Goal: Find contact information: Obtain details needed to contact an individual or organization

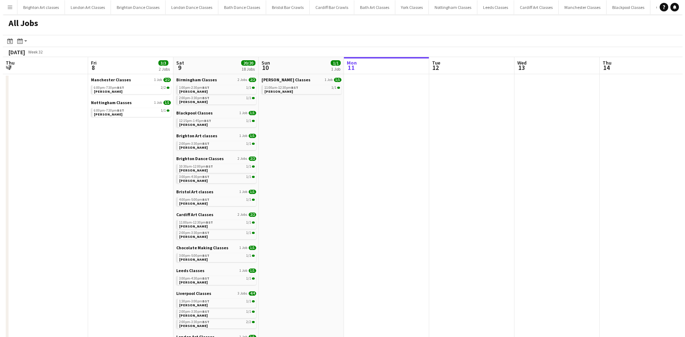
scroll to position [0, 171]
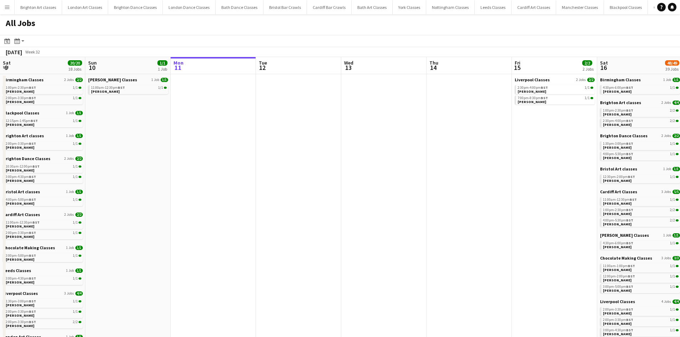
click at [6, 6] on app-icon "Menu" at bounding box center [7, 7] width 6 height 6
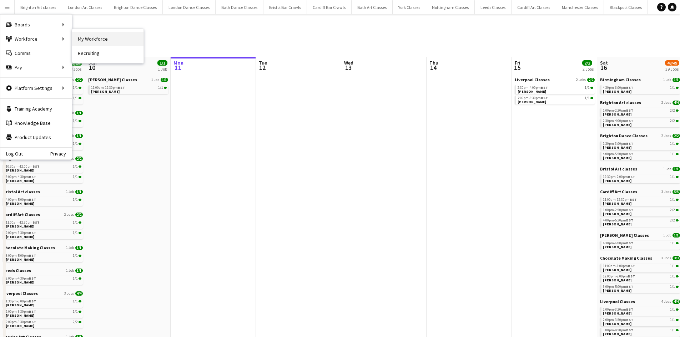
click at [85, 37] on link "My Workforce" at bounding box center [107, 39] width 71 height 14
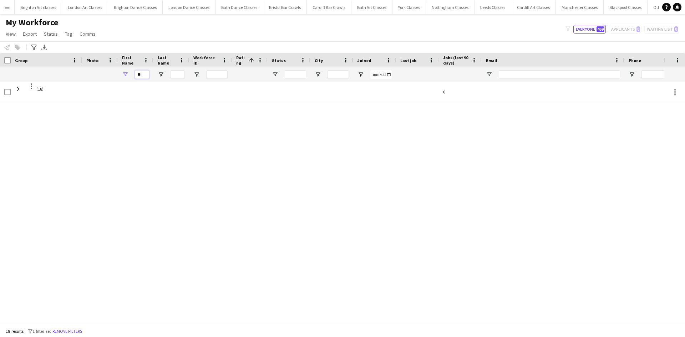
click at [142, 71] on input "**" at bounding box center [142, 74] width 14 height 9
type input "*"
type input "*****"
click at [88, 101] on div at bounding box center [100, 92] width 36 height 20
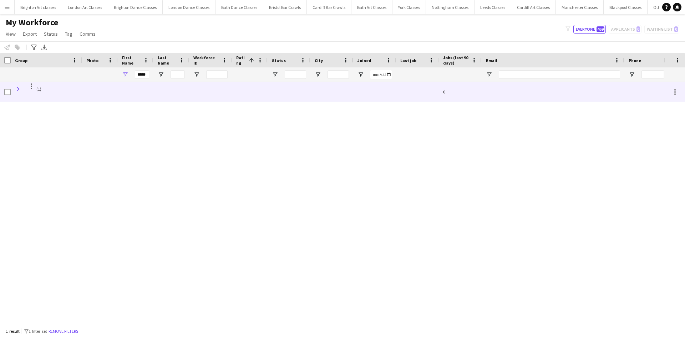
click at [16, 90] on span at bounding box center [18, 89] width 6 height 6
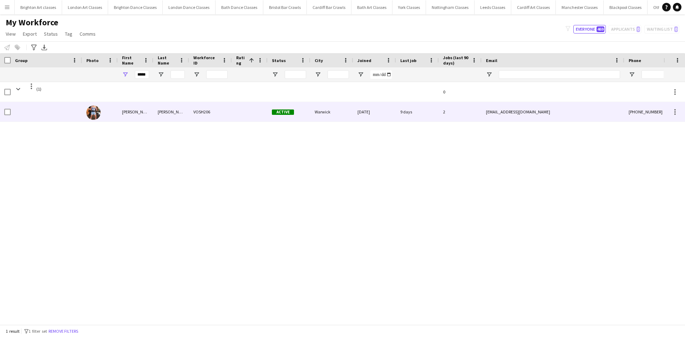
click at [116, 116] on div at bounding box center [100, 112] width 36 height 20
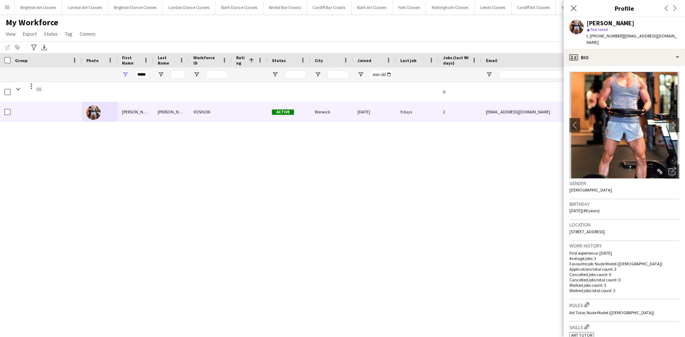
drag, startPoint x: 681, startPoint y: 36, endPoint x: 644, endPoint y: 32, distance: 37.2
click at [644, 32] on div "[PERSON_NAME] star Not rated t. [PHONE_NUMBER] | [EMAIL_ADDRESS][DOMAIN_NAME]" at bounding box center [624, 33] width 121 height 32
click at [679, 37] on app-profile-header "[PERSON_NAME] star Not rated t. [PHONE_NUMBER] | [EMAIL_ADDRESS][DOMAIN_NAME]" at bounding box center [624, 33] width 121 height 32
click at [679, 34] on app-profile-header "[PERSON_NAME] star Not rated t. [PHONE_NUMBER] | [EMAIL_ADDRESS][DOMAIN_NAME]" at bounding box center [624, 33] width 121 height 32
click at [650, 36] on span "| [EMAIL_ADDRESS][DOMAIN_NAME]" at bounding box center [632, 39] width 90 height 12
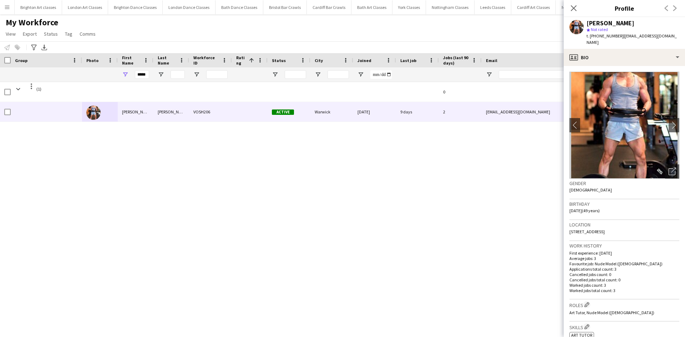
click at [675, 35] on span "| [EMAIL_ADDRESS][DOMAIN_NAME]" at bounding box center [632, 39] width 90 height 12
drag, startPoint x: 675, startPoint y: 36, endPoint x: 621, endPoint y: 42, distance: 54.9
click at [621, 42] on div "[PERSON_NAME] star Not rated t. [PHONE_NUMBER] | [EMAIL_ADDRESS][DOMAIN_NAME]" at bounding box center [624, 33] width 121 height 32
copy span "[EMAIL_ADDRESS][DOMAIN_NAME]"
drag, startPoint x: 146, startPoint y: 76, endPoint x: 109, endPoint y: 66, distance: 38.7
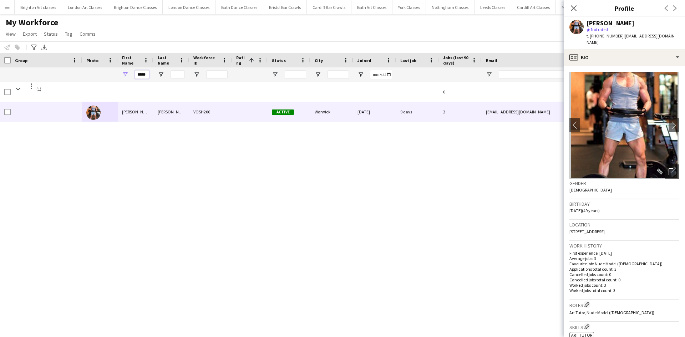
click at [100, 72] on div "*****" at bounding box center [417, 74] width 834 height 14
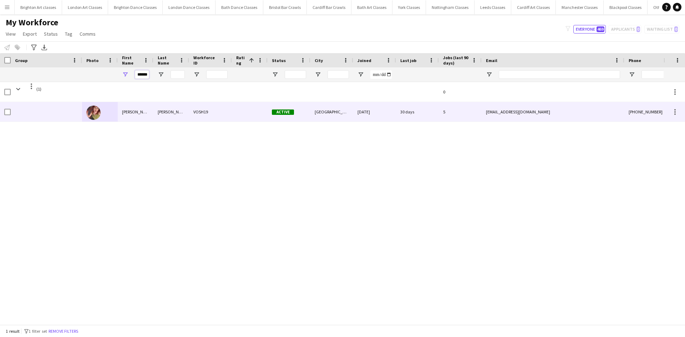
type input "******"
click at [170, 115] on div "[PERSON_NAME]" at bounding box center [171, 112] width 36 height 20
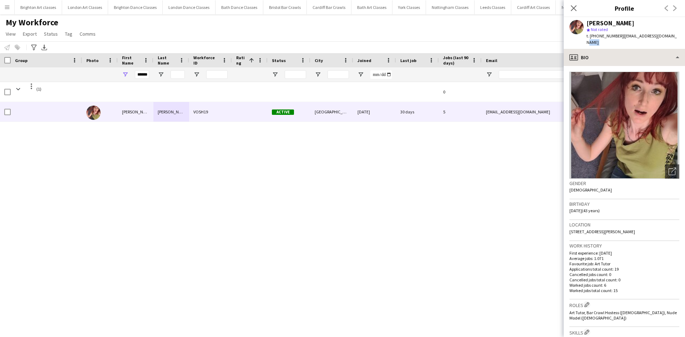
drag, startPoint x: 669, startPoint y: 38, endPoint x: 620, endPoint y: 43, distance: 49.5
click at [620, 42] on app-crew-profile "Close pop-in Profile Previous Next [PERSON_NAME] star Not rated t. [PHONE_NUMBE…" at bounding box center [624, 168] width 121 height 337
click at [675, 36] on app-profile-header "[PERSON_NAME] star Not rated t. [PHONE_NUMBER] | [EMAIL_ADDRESS][DOMAIN_NAME]" at bounding box center [624, 33] width 121 height 32
click at [670, 38] on div "[PERSON_NAME] star Not rated t. [PHONE_NUMBER] | [EMAIL_ADDRESS][DOMAIN_NAME]" at bounding box center [624, 33] width 121 height 32
click at [660, 38] on span "| [EMAIL_ADDRESS][DOMAIN_NAME]" at bounding box center [632, 39] width 90 height 12
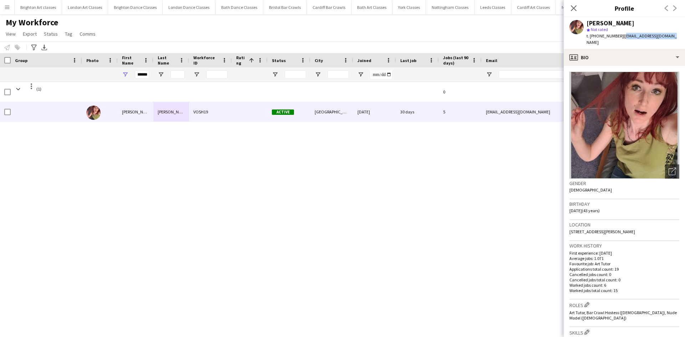
drag, startPoint x: 667, startPoint y: 35, endPoint x: 621, endPoint y: 36, distance: 45.7
click at [621, 36] on span "| [EMAIL_ADDRESS][DOMAIN_NAME]" at bounding box center [632, 39] width 90 height 12
copy span "[EMAIL_ADDRESS][DOMAIN_NAME]"
drag, startPoint x: 137, startPoint y: 72, endPoint x: 163, endPoint y: 71, distance: 26.1
click at [163, 71] on div "******" at bounding box center [417, 74] width 834 height 14
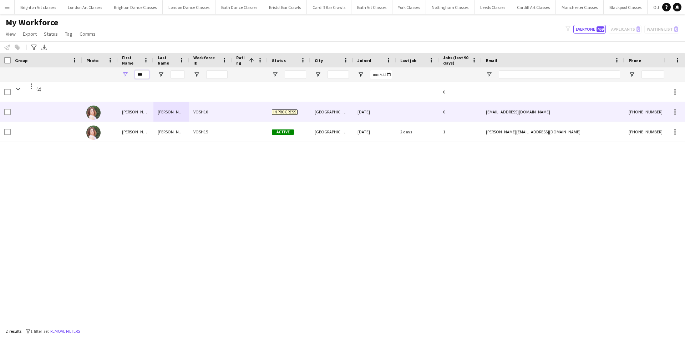
type input "***"
click at [213, 103] on div "VOSH10" at bounding box center [210, 112] width 43 height 20
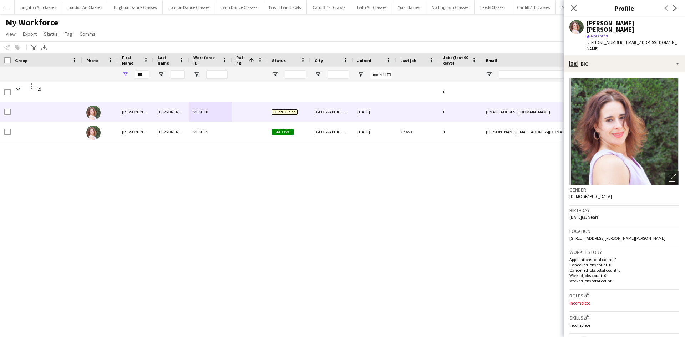
drag, startPoint x: 672, startPoint y: 36, endPoint x: 622, endPoint y: 41, distance: 49.9
click at [622, 41] on div "[PERSON_NAME] [PERSON_NAME] star Not rated t. [PHONE_NUMBER] | [EMAIL_ADDRESS][…" at bounding box center [624, 36] width 121 height 38
copy span "[EMAIL_ADDRESS][DOMAIN_NAME]"
drag, startPoint x: 384, startPoint y: 177, endPoint x: 382, endPoint y: 163, distance: 14.4
click at [384, 177] on div "(2) 0 [PERSON_NAME] [PERSON_NAME] VOSH10 In progress [GEOGRAPHIC_DATA] [DATE] 0…" at bounding box center [332, 200] width 664 height 237
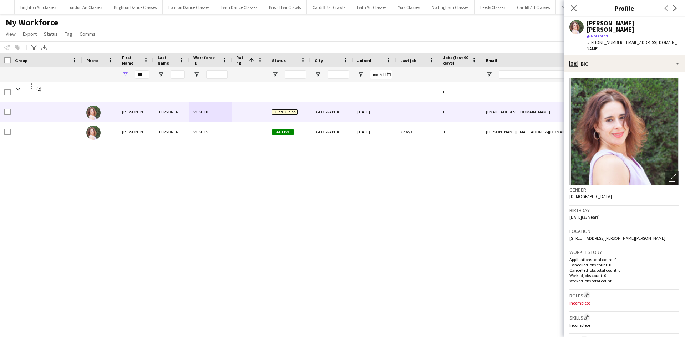
click at [406, 139] on div "2 days" at bounding box center [417, 132] width 43 height 20
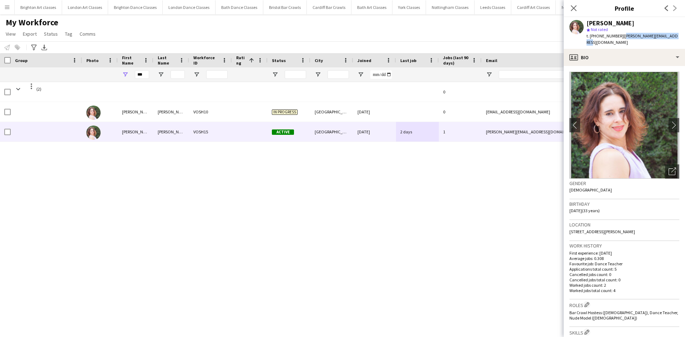
drag, startPoint x: 674, startPoint y: 36, endPoint x: 623, endPoint y: 40, distance: 51.5
click at [623, 40] on div "[PERSON_NAME] star Not rated t. [PHONE_NUMBER] | [PERSON_NAME][EMAIL_ADDRESS][D…" at bounding box center [624, 33] width 121 height 32
copy span "[PERSON_NAME][EMAIL_ADDRESS][DOMAIN_NAME]"
click at [576, 13] on div "Close pop-in" at bounding box center [574, 8] width 20 height 16
click at [572, 9] on icon "Close pop-in" at bounding box center [573, 8] width 7 height 7
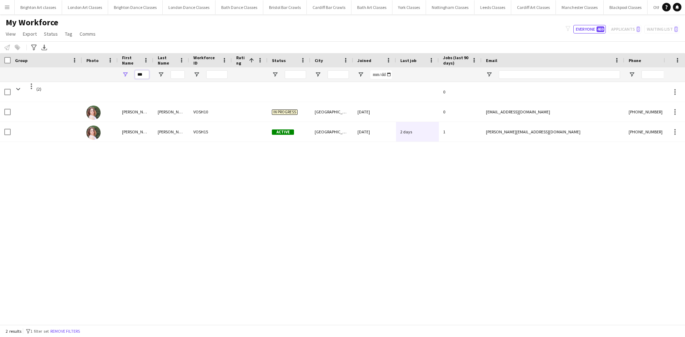
drag, startPoint x: 143, startPoint y: 74, endPoint x: 128, endPoint y: 71, distance: 15.6
click at [128, 72] on div "***" at bounding box center [136, 74] width 36 height 14
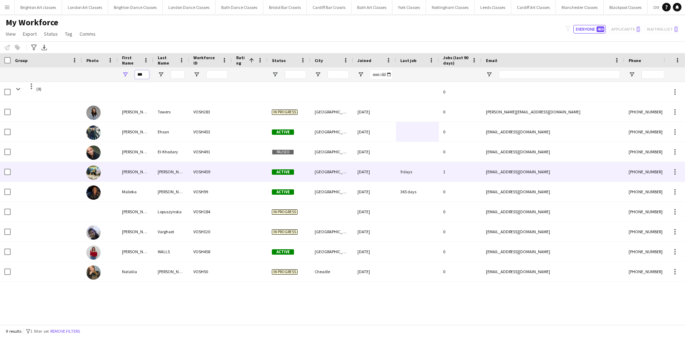
type input "***"
click at [140, 168] on div "[PERSON_NAME]" at bounding box center [136, 172] width 36 height 20
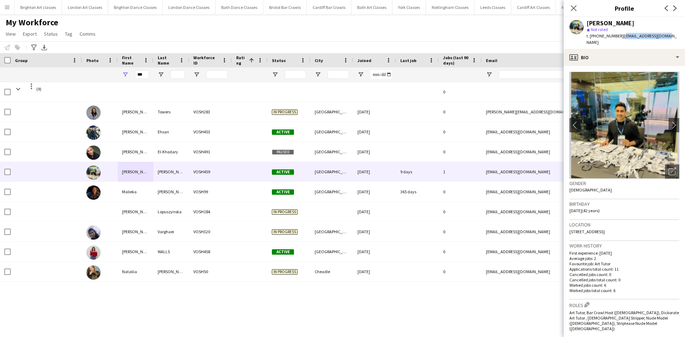
drag, startPoint x: 667, startPoint y: 34, endPoint x: 621, endPoint y: 40, distance: 46.3
click at [621, 40] on div "[PERSON_NAME] star Not rated t. [PHONE_NUMBER] | [EMAIL_ADDRESS][DOMAIN_NAME]" at bounding box center [624, 33] width 121 height 32
copy span "[EMAIL_ADDRESS][DOMAIN_NAME]"
drag, startPoint x: 146, startPoint y: 75, endPoint x: 109, endPoint y: 76, distance: 36.8
click at [109, 76] on div "***" at bounding box center [417, 74] width 834 height 14
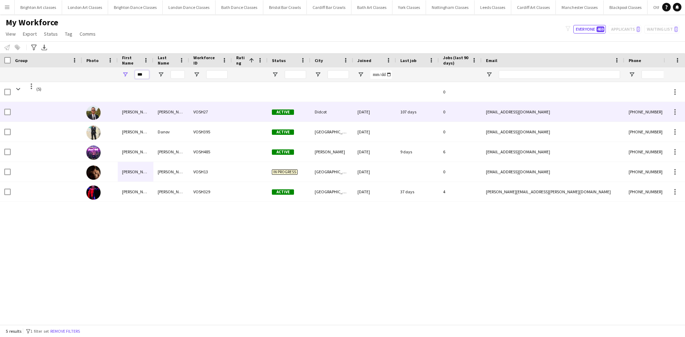
type input "***"
click at [136, 117] on div "[PERSON_NAME]" at bounding box center [136, 112] width 36 height 20
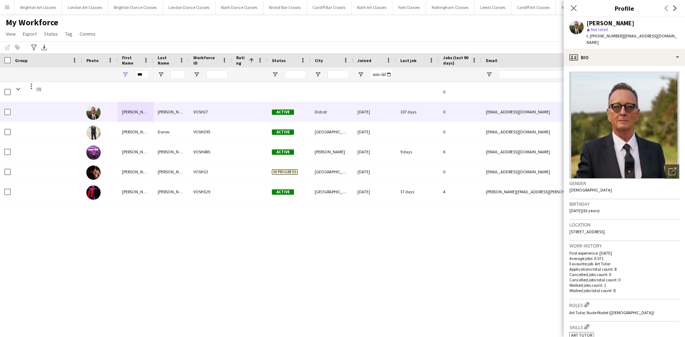
drag, startPoint x: 677, startPoint y: 36, endPoint x: 620, endPoint y: 39, distance: 57.2
click at [620, 39] on app-profile-header "[PERSON_NAME] star Not rated t. [PHONE_NUMBER] | [EMAIL_ADDRESS][DOMAIN_NAME]" at bounding box center [624, 33] width 121 height 32
copy span "[EMAIL_ADDRESS][DOMAIN_NAME]"
click at [146, 79] on input "***" at bounding box center [142, 74] width 14 height 9
drag, startPoint x: 120, startPoint y: 76, endPoint x: 103, endPoint y: 76, distance: 17.1
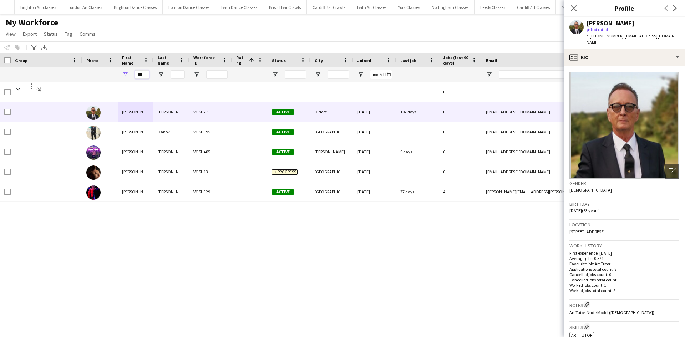
click at [106, 76] on div "***" at bounding box center [417, 74] width 834 height 14
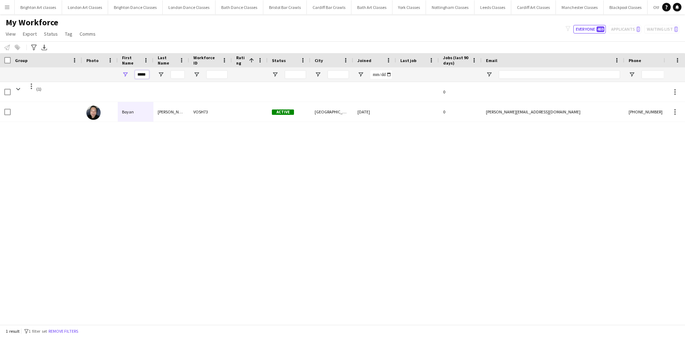
type input "*****"
click at [140, 116] on div "Boyan" at bounding box center [136, 112] width 36 height 20
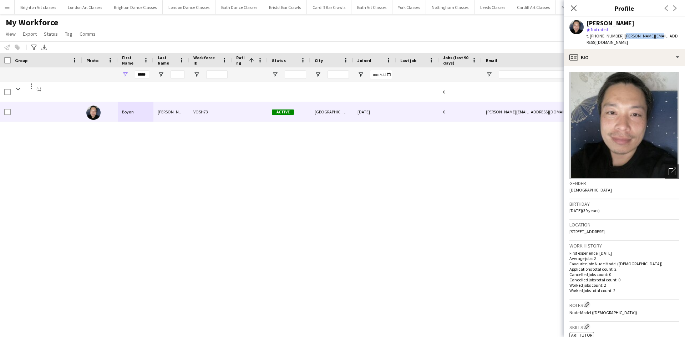
drag, startPoint x: 663, startPoint y: 35, endPoint x: 623, endPoint y: 34, distance: 40.0
click at [623, 34] on app-profile-header "[PERSON_NAME] star Not rated t. [PHONE_NUMBER] | [PERSON_NAME][EMAIL_ADDRESS][D…" at bounding box center [624, 33] width 121 height 32
copy span "[PERSON_NAME][EMAIL_ADDRESS][DOMAIN_NAME]"
